Goal: Task Accomplishment & Management: Use online tool/utility

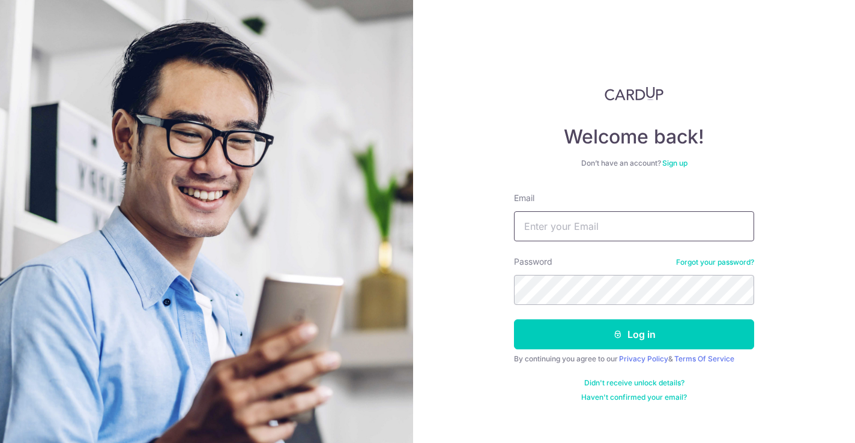
click at [592, 227] on input "Email" at bounding box center [634, 226] width 240 height 30
type input "s"
type input "[EMAIL_ADDRESS][DOMAIN_NAME]"
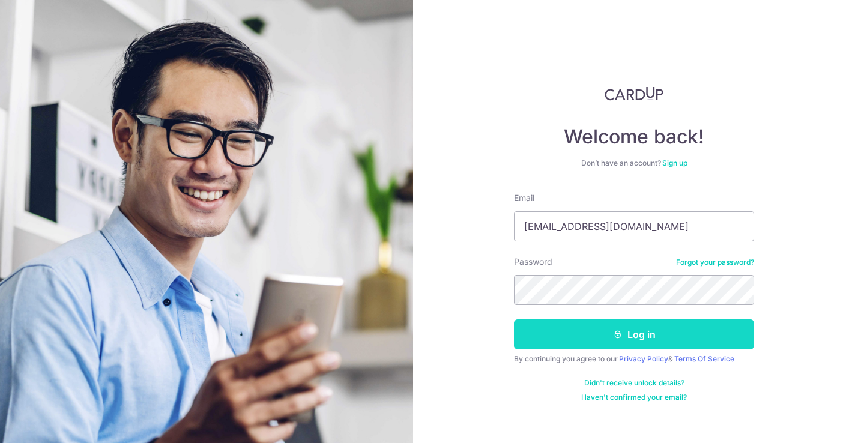
click at [638, 336] on button "Log in" at bounding box center [634, 334] width 240 height 30
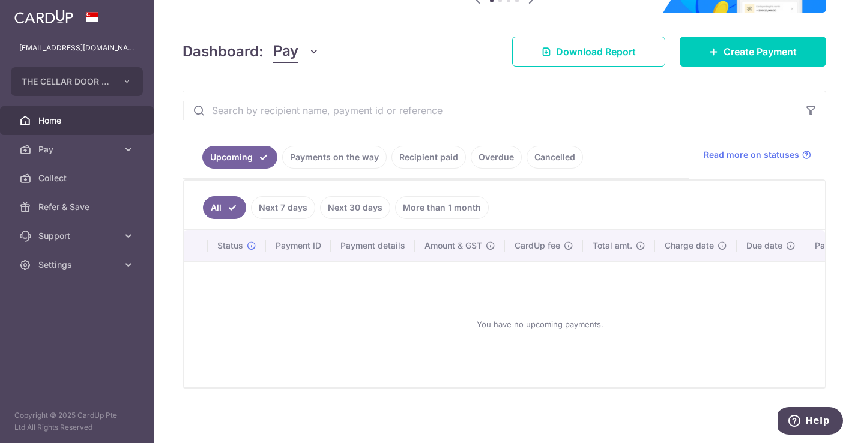
scroll to position [143, 0]
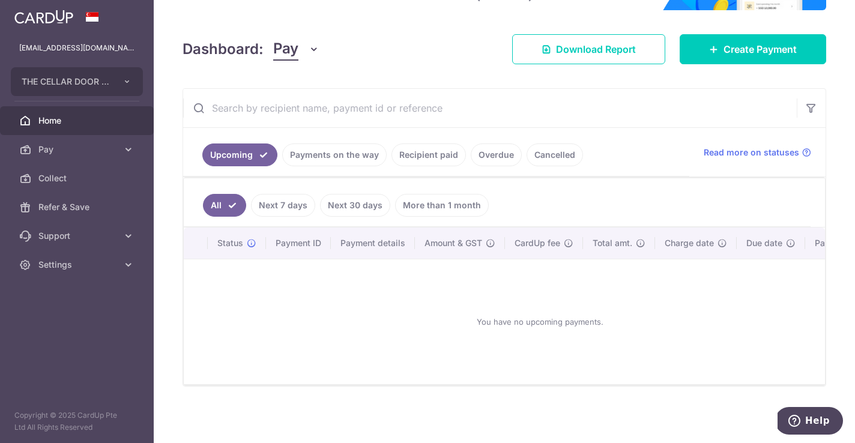
click at [330, 151] on link "Payments on the way" at bounding box center [334, 154] width 104 height 23
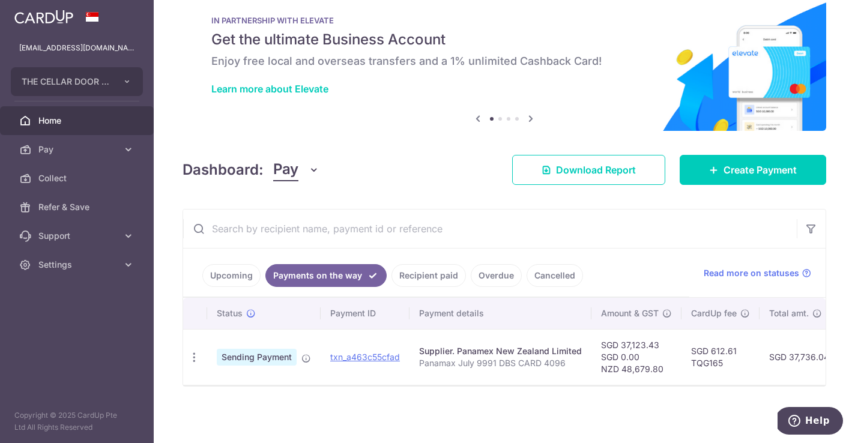
scroll to position [23, 0]
click at [127, 82] on icon "button" at bounding box center [127, 82] width 10 height 10
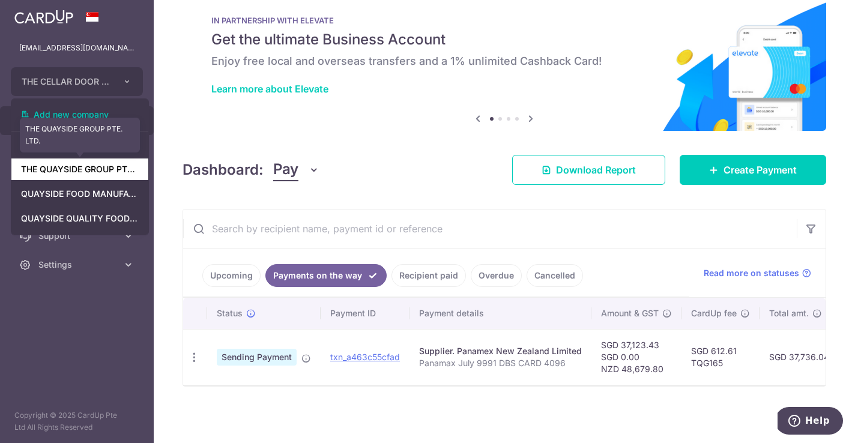
click at [103, 169] on link "THE QUAYSIDE GROUP PTE. LTD." at bounding box center [79, 169] width 137 height 22
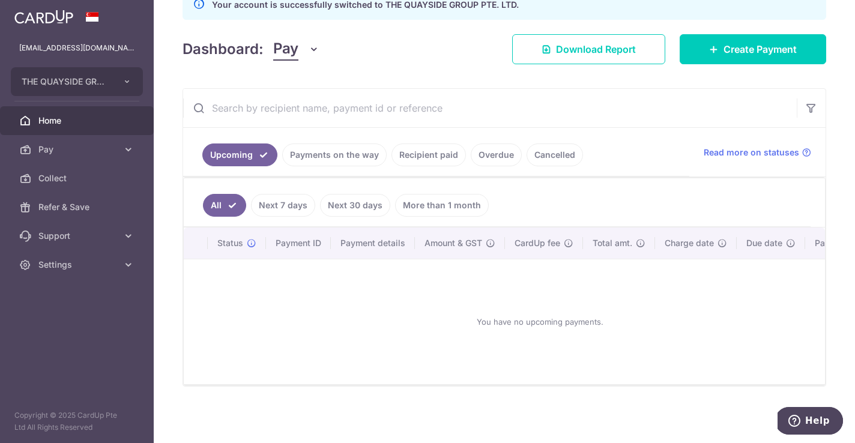
scroll to position [169, 0]
click at [609, 49] on span "Download Report" at bounding box center [596, 49] width 80 height 14
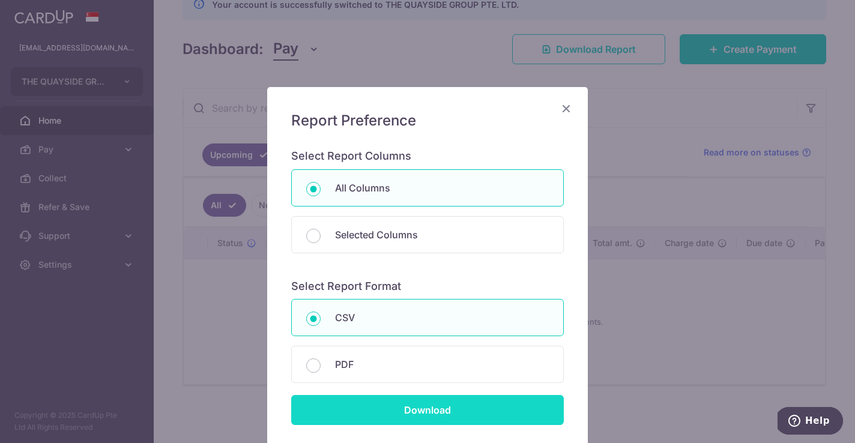
click at [399, 403] on input "Download" at bounding box center [427, 410] width 273 height 30
